Goal: Book appointment/travel/reservation

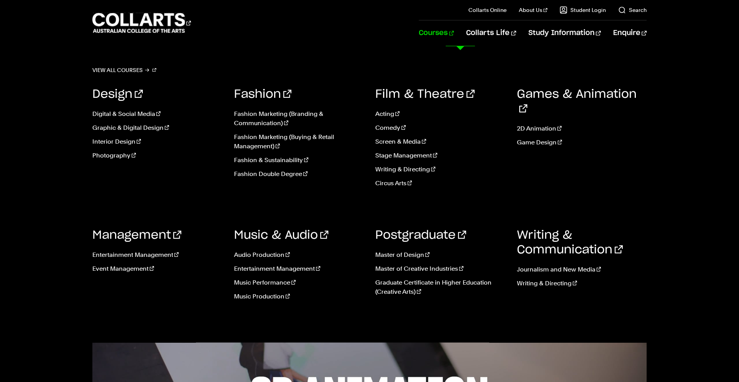
click at [454, 32] on link "Courses" at bounding box center [436, 32] width 35 height 25
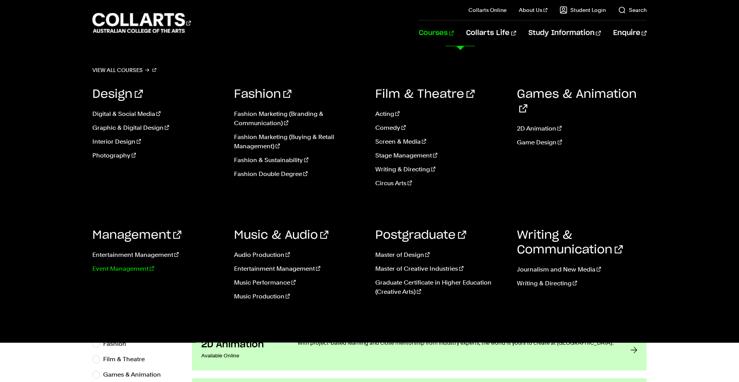
click at [129, 270] on link "Event Management" at bounding box center [157, 268] width 130 height 9
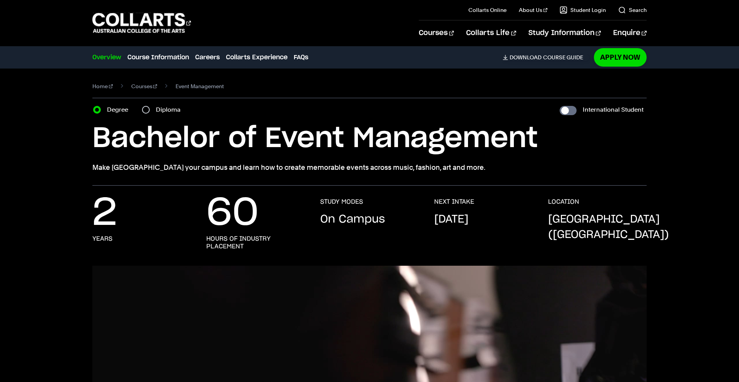
scroll to position [0, 0]
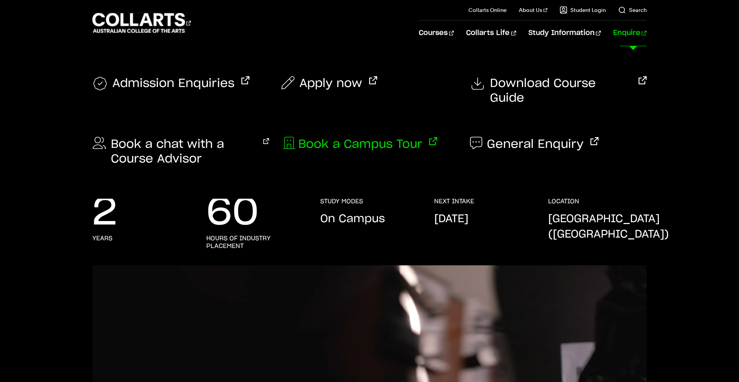
drag, startPoint x: 368, startPoint y: 129, endPoint x: 364, endPoint y: 130, distance: 4.0
click at [368, 137] on span "Book a Campus Tour" at bounding box center [360, 144] width 124 height 15
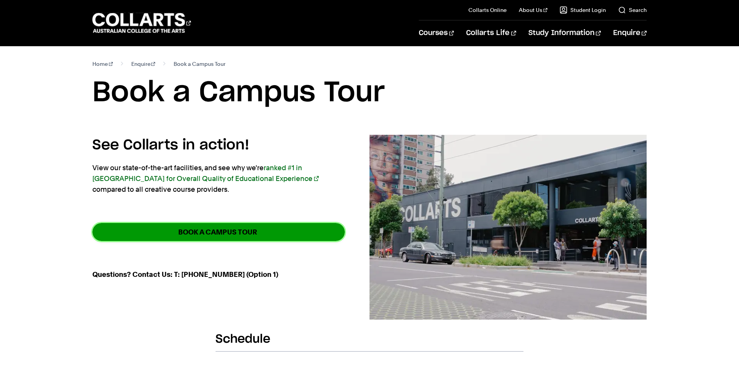
click at [250, 232] on strong "BOOK A CAMPUS TOUR" at bounding box center [217, 232] width 79 height 9
